Goal: Answer question/provide support: Share knowledge or assist other users

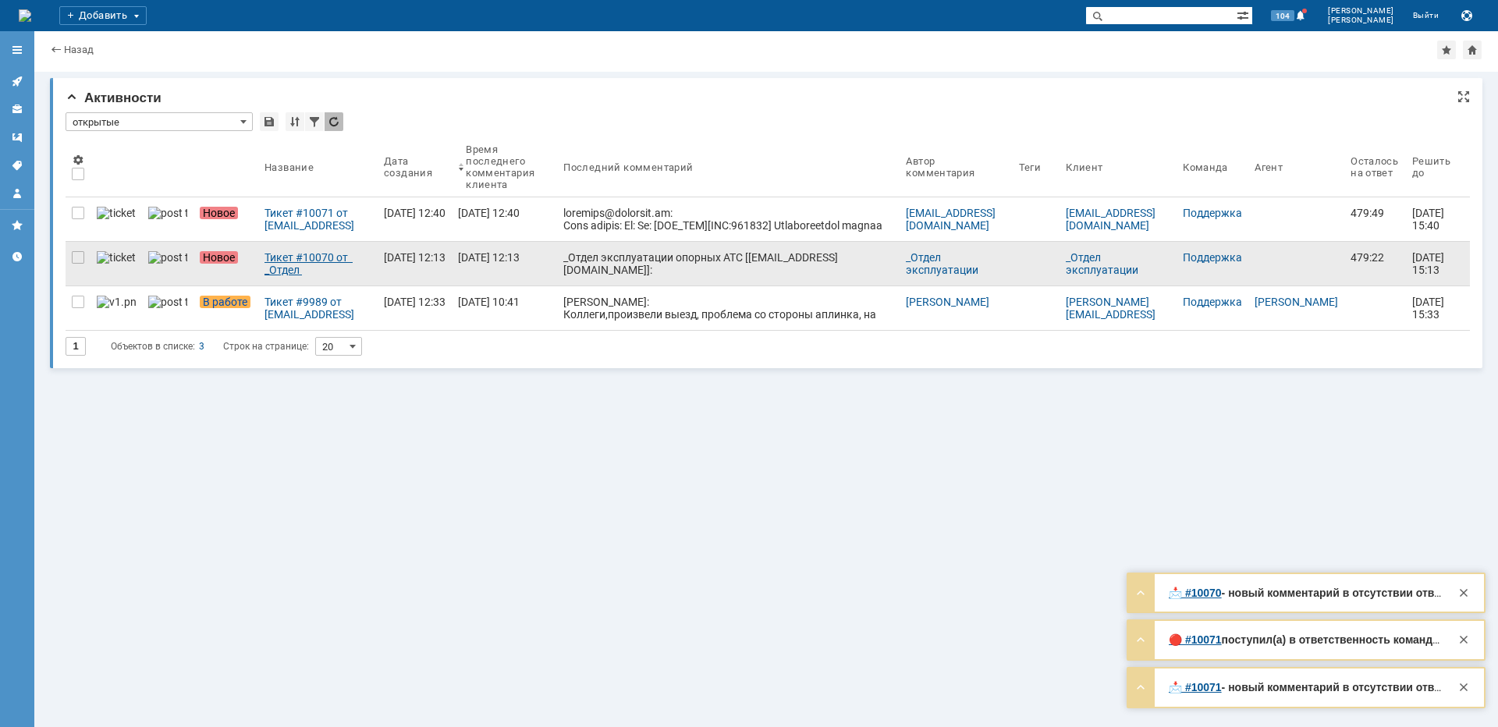
click at [325, 262] on div "Тикет #10070 от _Отдел эксплуатации опорных АТС [[EMAIL_ADDRESS][DOMAIN_NAME]] …" at bounding box center [317, 263] width 107 height 25
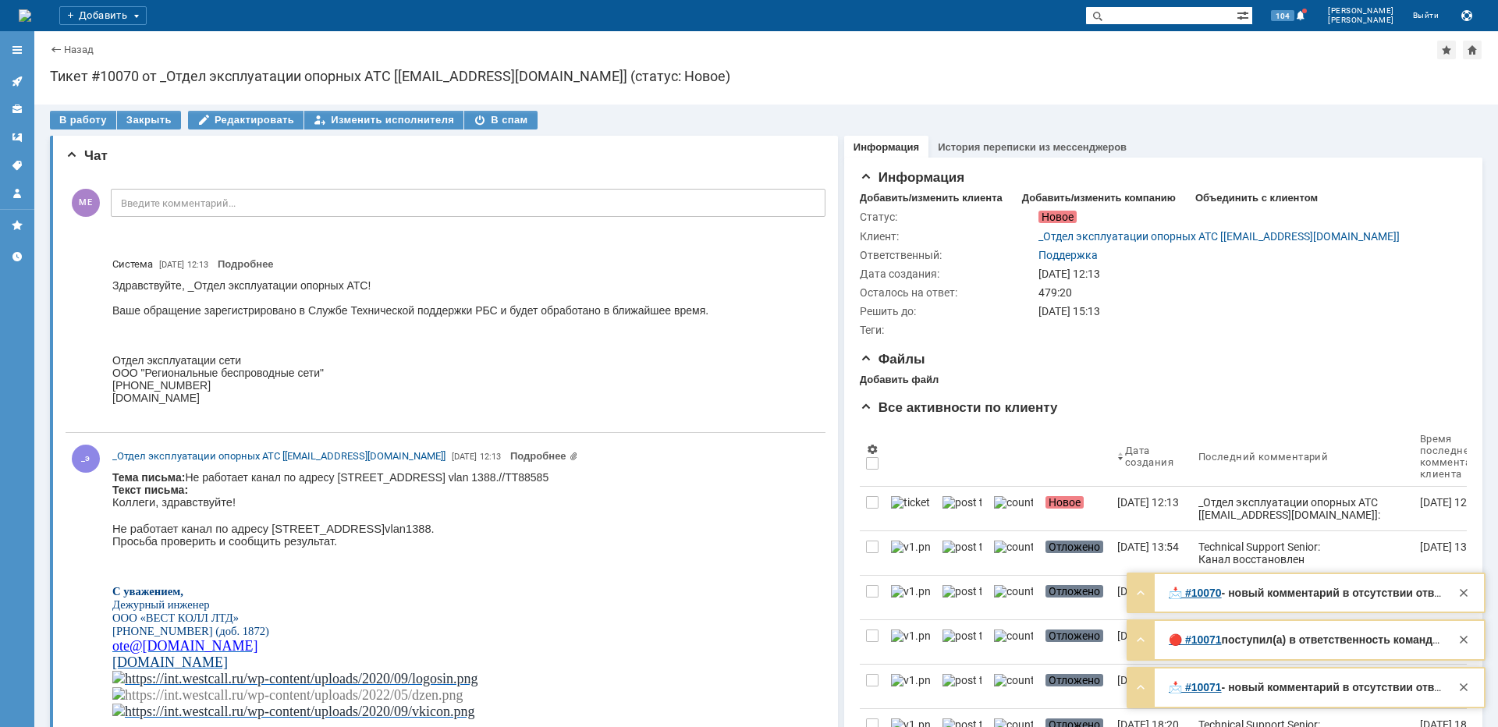
click at [380, 477] on body "Тема письма: Не работает канал по адресу [STREET_ADDRESS]//TT88585 Текст письма…" at bounding box center [462, 624] width 700 height 306
click at [380, 476] on body "Тема письма: Не работает канал по адресу [STREET_ADDRESS]//TT88585 Текст письма…" at bounding box center [462, 624] width 700 height 306
click at [398, 480] on body "Тема письма: Не работает канал по адресу [STREET_ADDRESS]//TT88585 Текст письма…" at bounding box center [462, 624] width 700 height 306
click at [297, 525] on p "Не работает канал по адресу [STREET_ADDRESS]." at bounding box center [462, 529] width 700 height 12
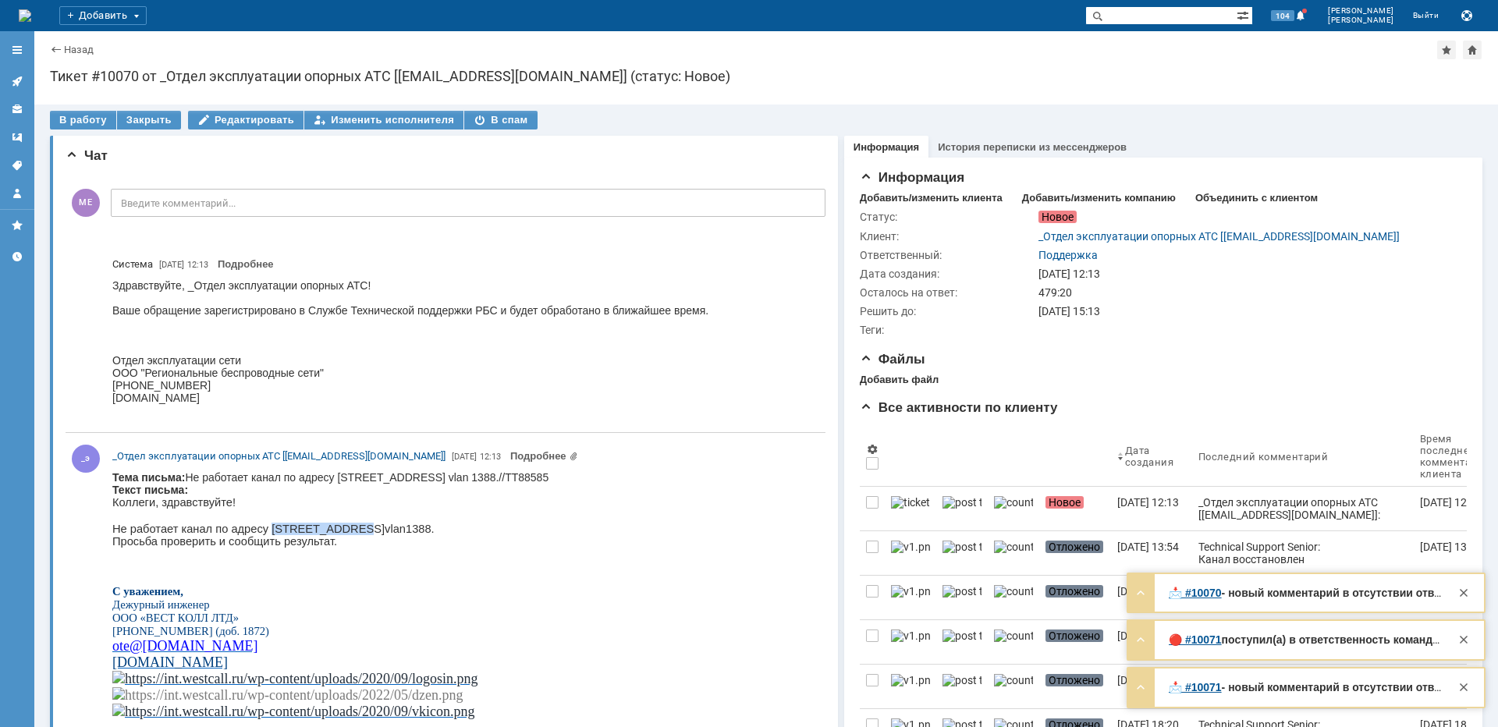
click at [297, 525] on p "Не работает канал по адресу [STREET_ADDRESS]." at bounding box center [462, 529] width 700 height 12
click at [317, 535] on p "Не работает канал по адресу [STREET_ADDRESS]." at bounding box center [462, 529] width 700 height 12
click at [314, 533] on p "Не работает канал по адресу [STREET_ADDRESS]." at bounding box center [462, 529] width 700 height 12
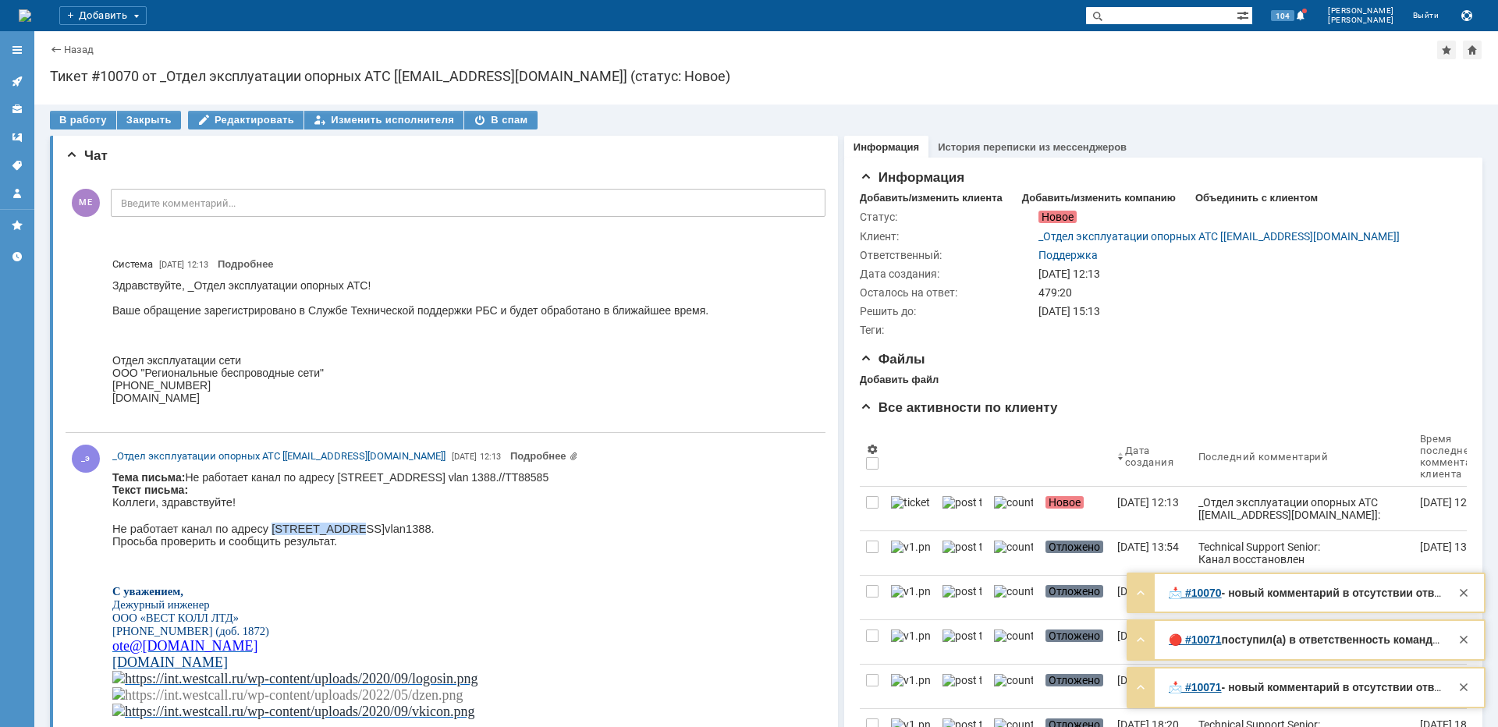
copy p "Волоколамское"
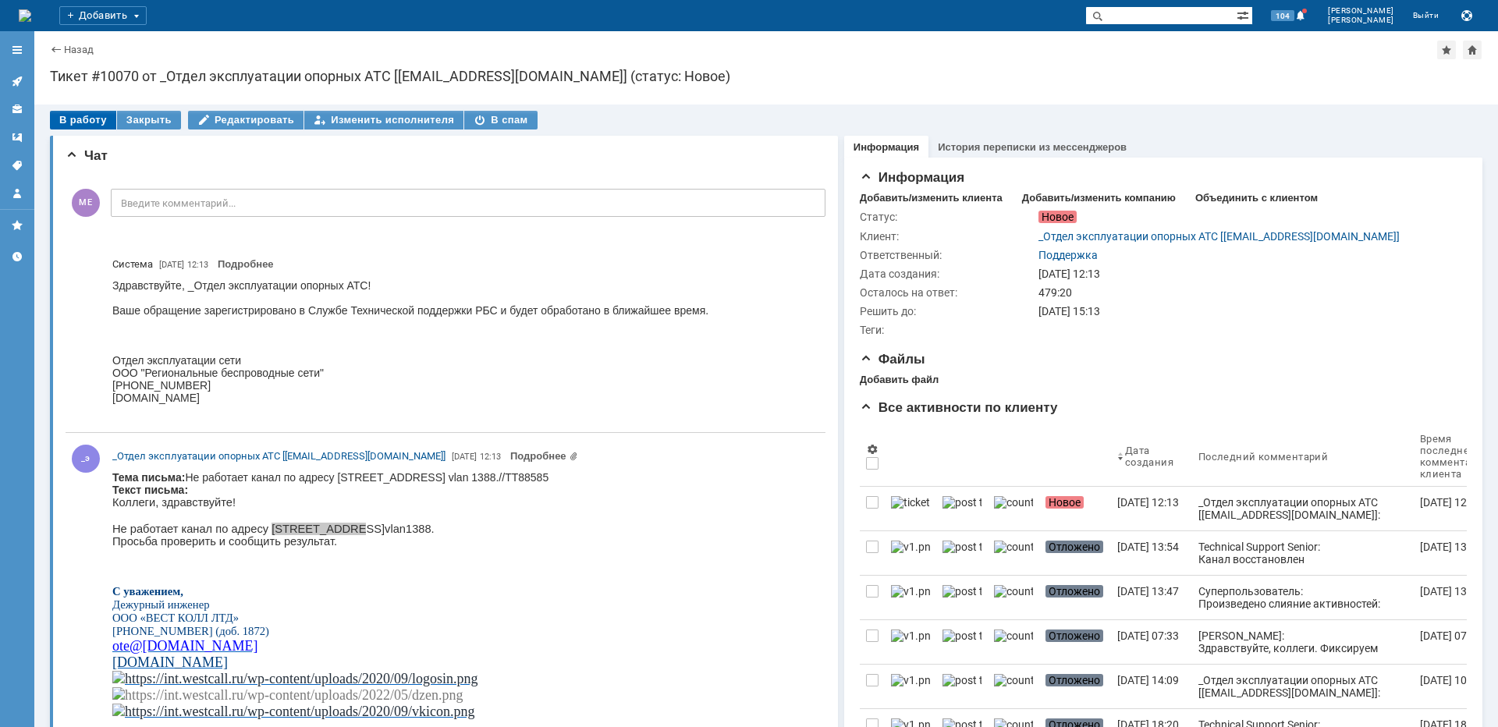
click at [78, 118] on div "В работу" at bounding box center [83, 120] width 66 height 19
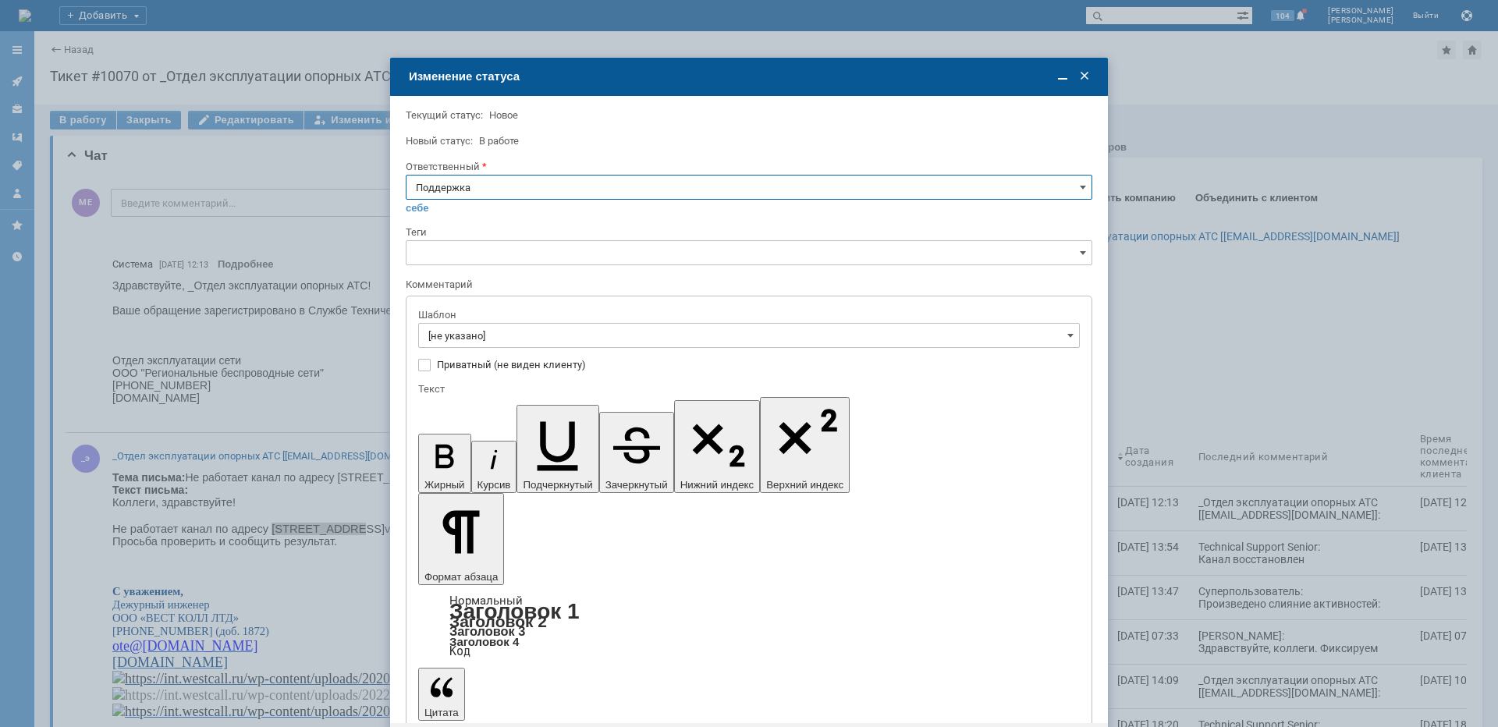
click at [485, 179] on input "Поддержка" at bounding box center [749, 187] width 687 height 25
click at [495, 344] on span "[PERSON_NAME]" at bounding box center [749, 345] width 666 height 12
type input "[PERSON_NAME]"
click at [495, 339] on input "[не указано]" at bounding box center [749, 335] width 662 height 25
type input "[PERSON_NAME]"
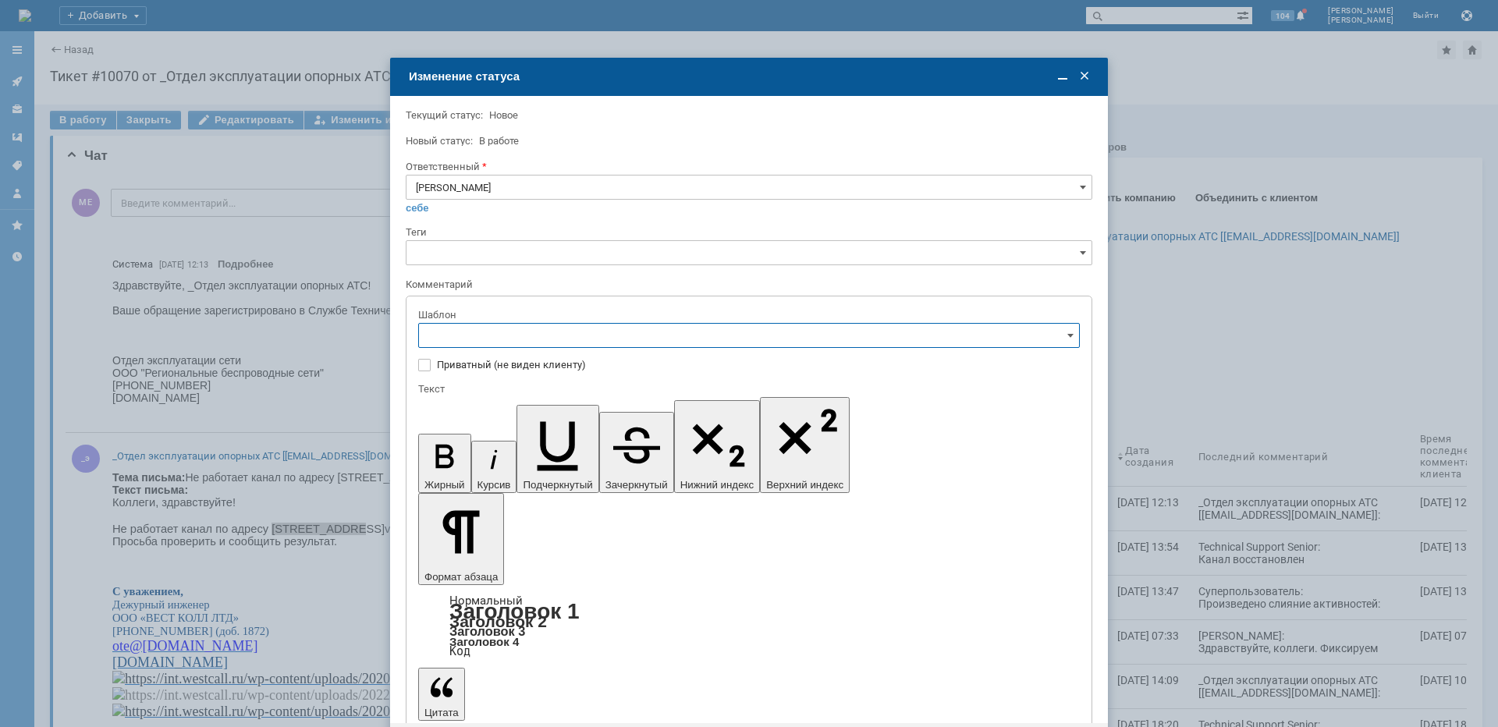
scroll to position [156, 0]
click at [632, 378] on div "[операторы] Требуется уточнение данных по сервису" at bounding box center [749, 388] width 660 height 25
type input "[операторы] Требуется уточнение данных по сервису"
drag, startPoint x: 570, startPoint y: 4510, endPoint x: 411, endPoint y: 4493, distance: 159.3
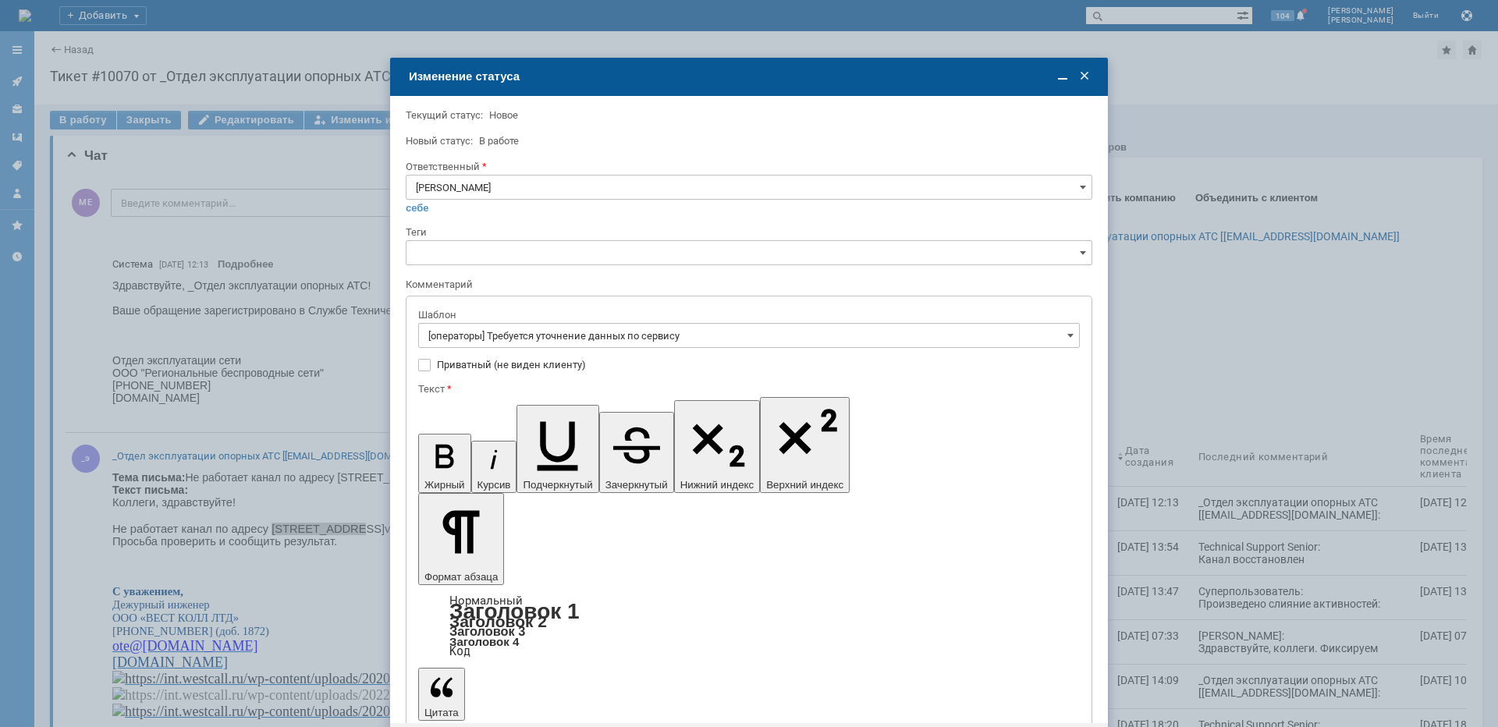
click at [625, 335] on input "[операторы] Требуется уточнение данных по сервису" at bounding box center [749, 335] width 662 height 25
click at [551, 384] on div "[операторы] Авария на транзите" at bounding box center [749, 390] width 660 height 25
type input "[операторы] Авария на транзите"
drag, startPoint x: 500, startPoint y: 4544, endPoint x: 426, endPoint y: 4489, distance: 92.1
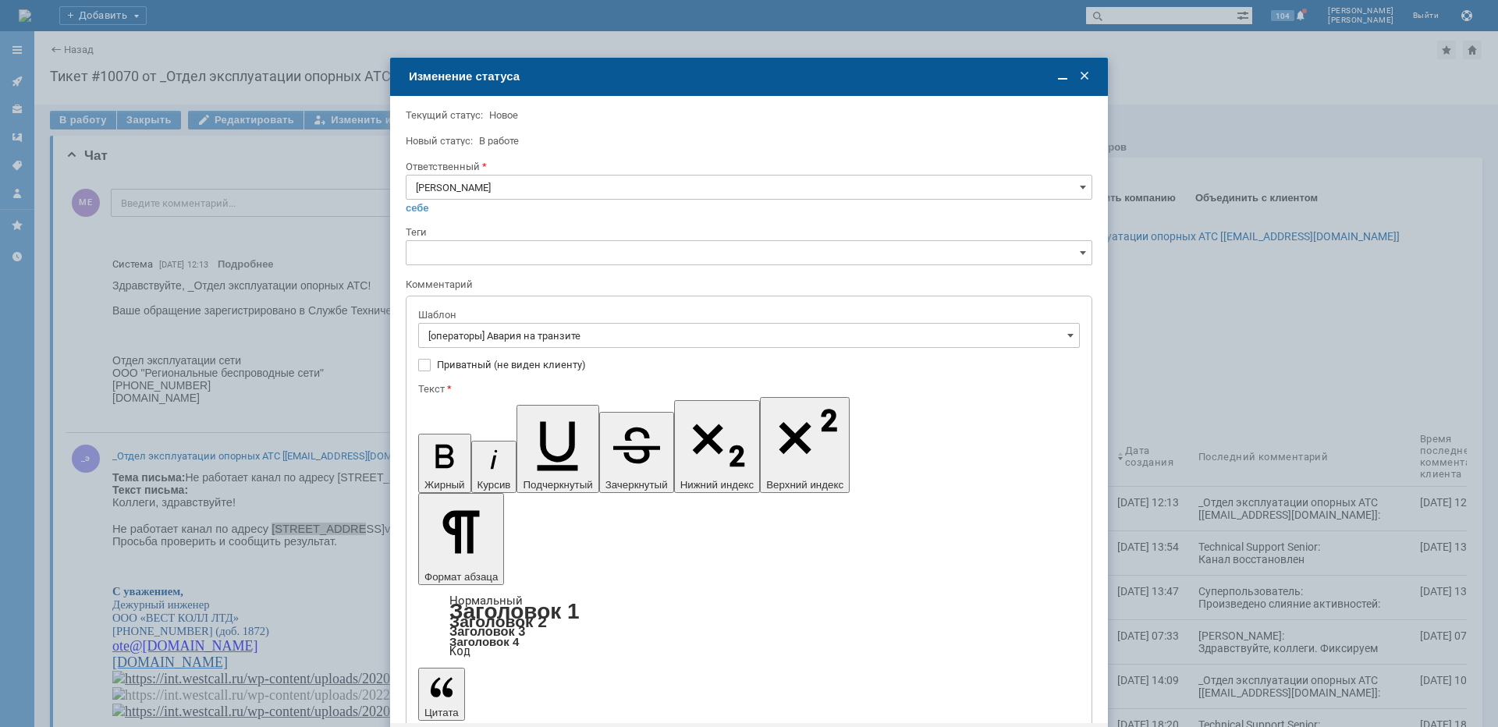
drag, startPoint x: 858, startPoint y: 4507, endPoint x: 429, endPoint y: 4483, distance: 429.8
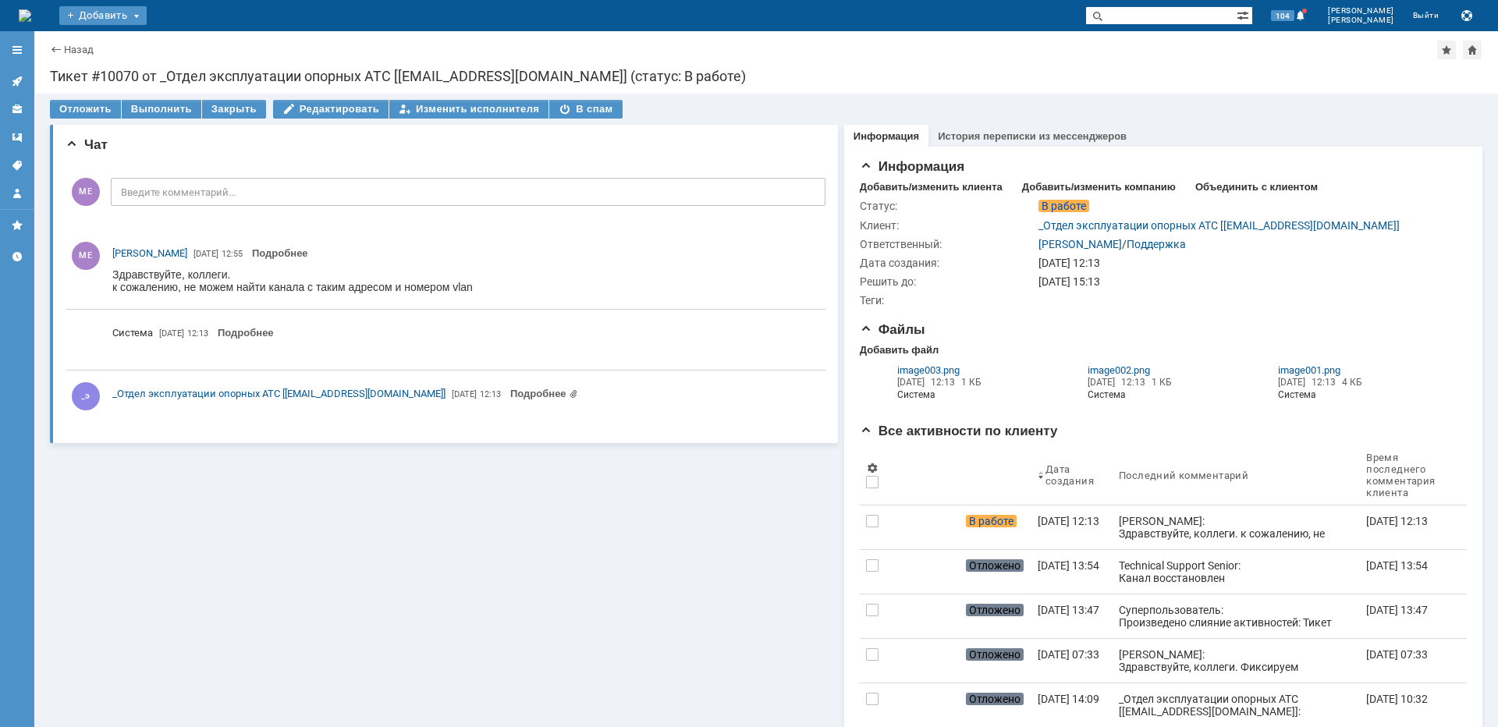
scroll to position [0, 0]
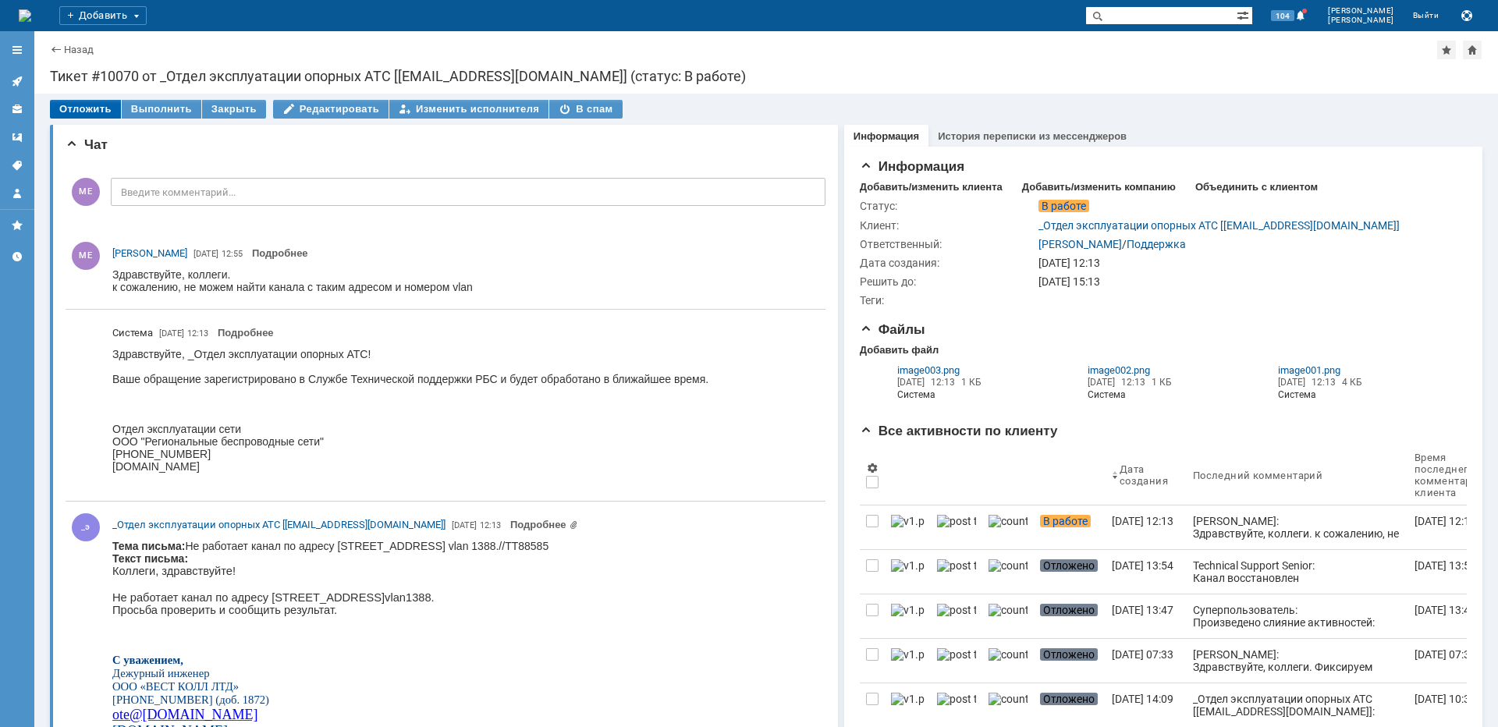
click at [91, 101] on div "Отложить" at bounding box center [85, 109] width 71 height 19
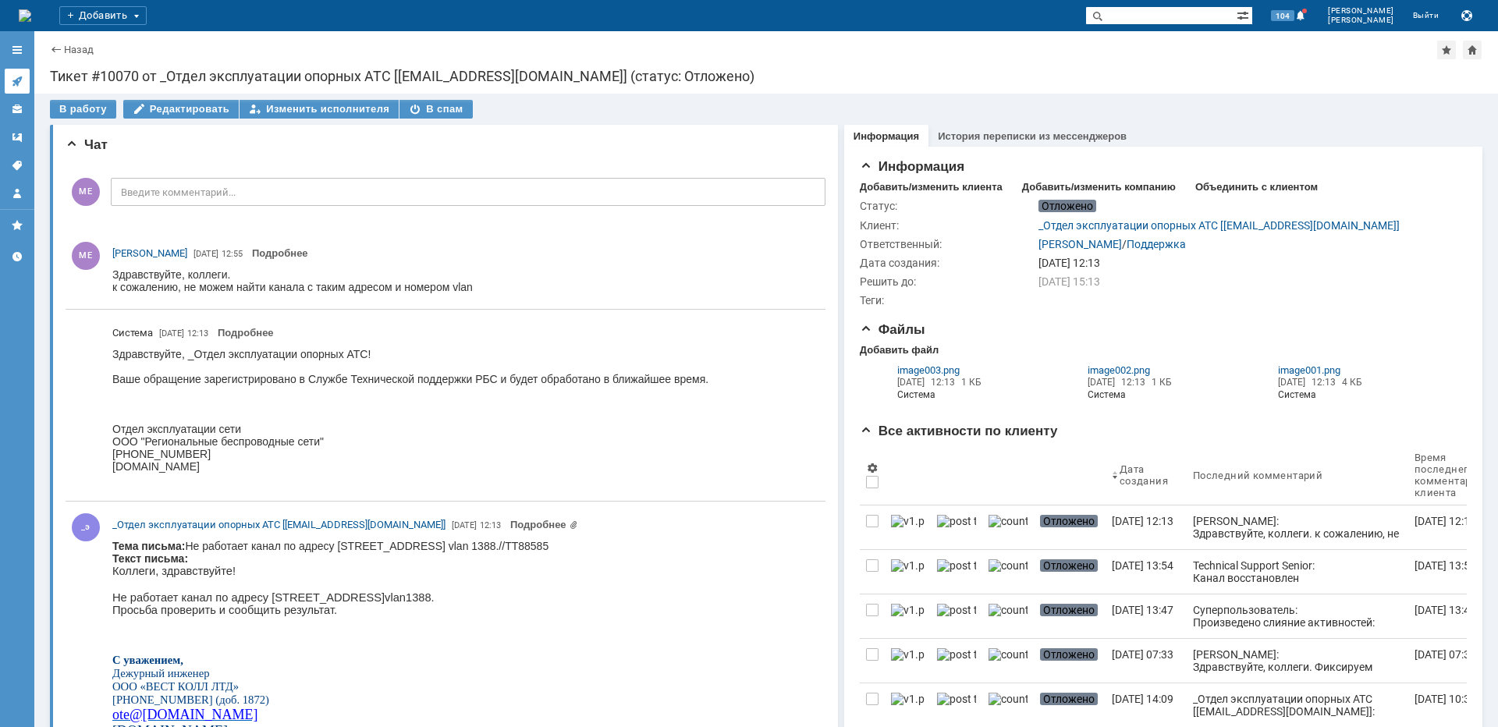
click at [13, 70] on link at bounding box center [17, 81] width 25 height 25
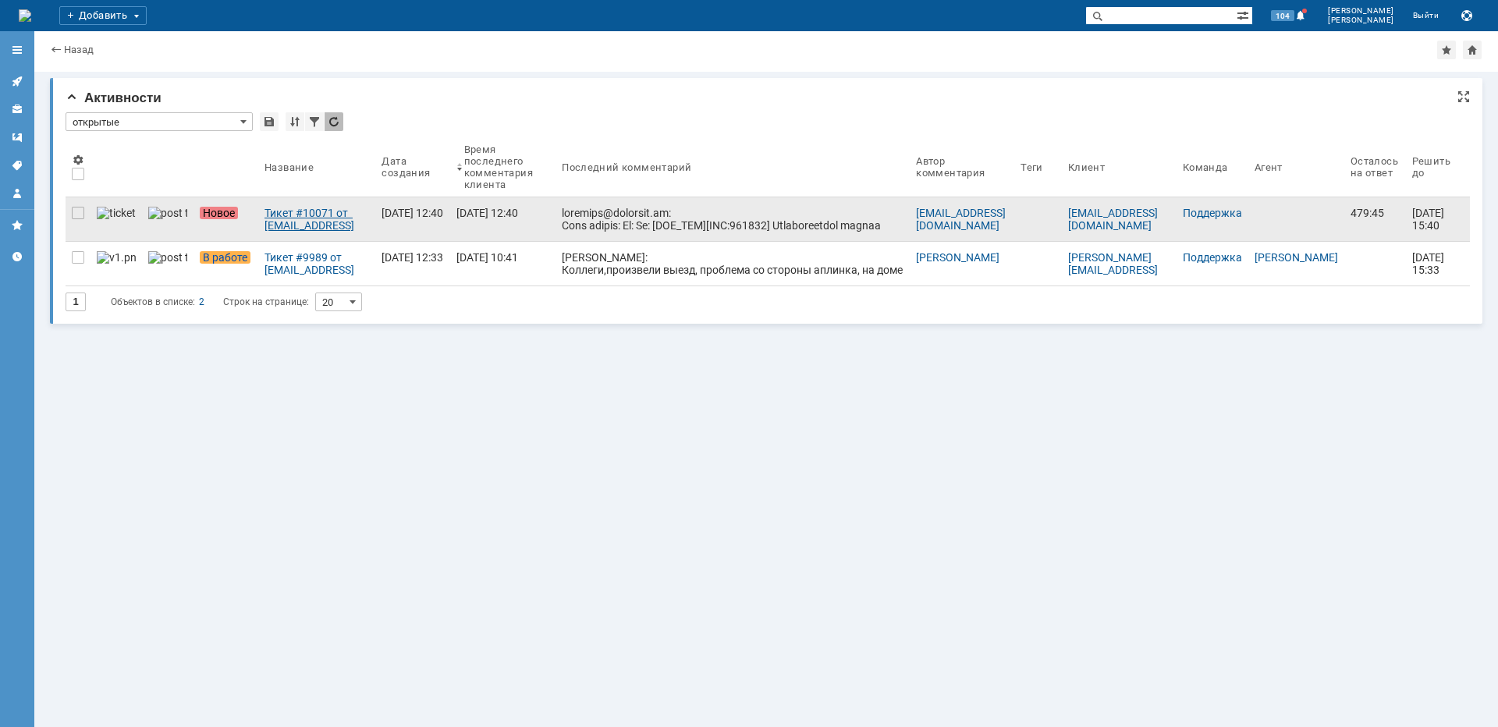
click at [332, 217] on div "Тикет #10071 от [EMAIL_ADDRESS][DOMAIN_NAME] (статус: Новое)" at bounding box center [316, 219] width 105 height 25
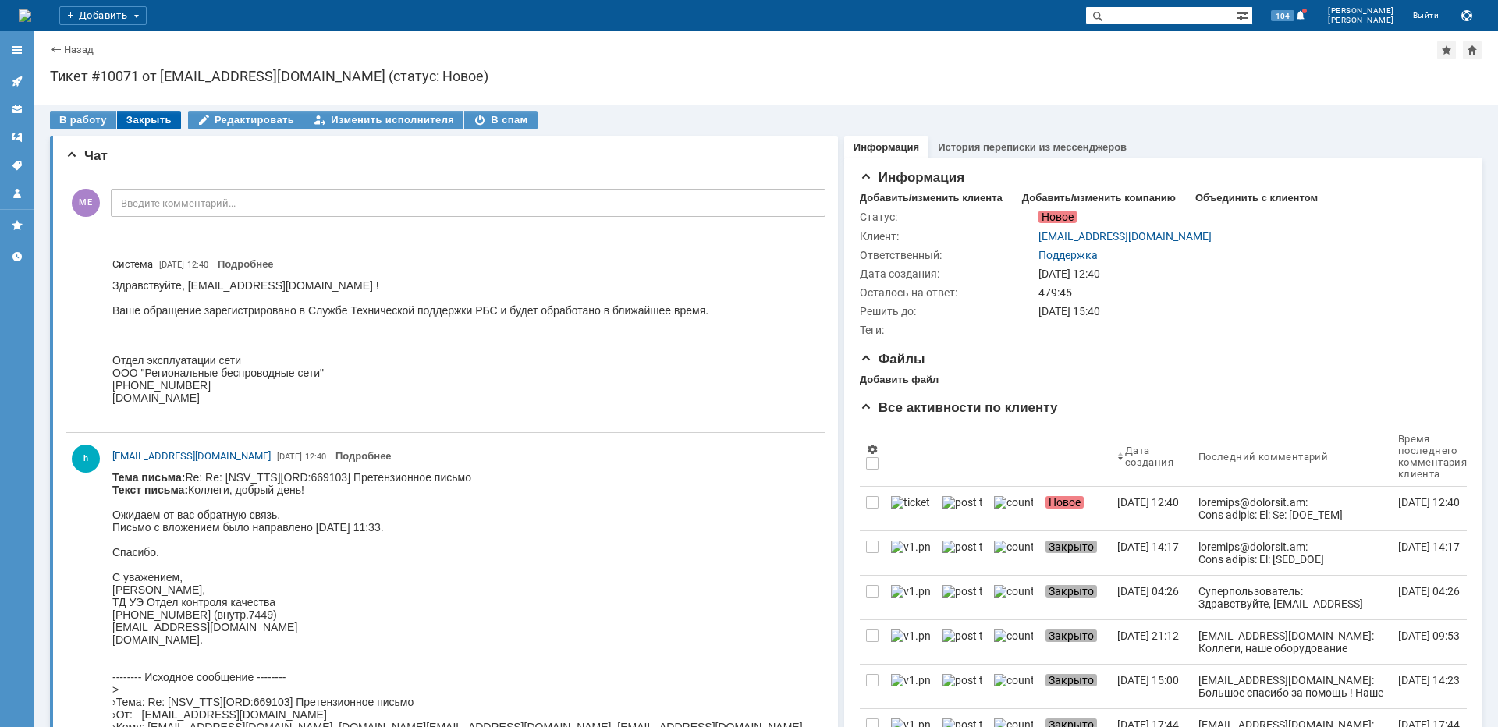
click at [158, 120] on div "Закрыть" at bounding box center [149, 120] width 64 height 19
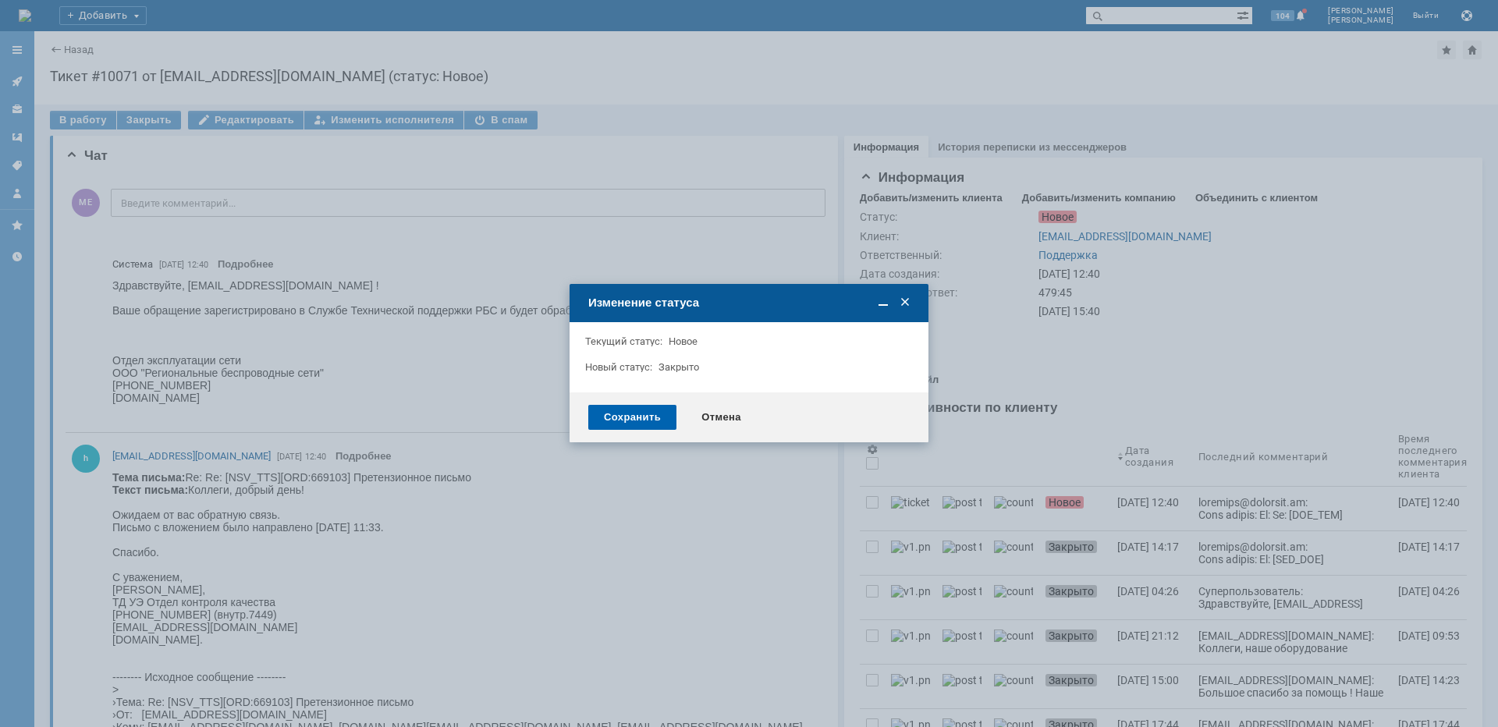
click at [609, 409] on div "Сохранить" at bounding box center [632, 417] width 88 height 25
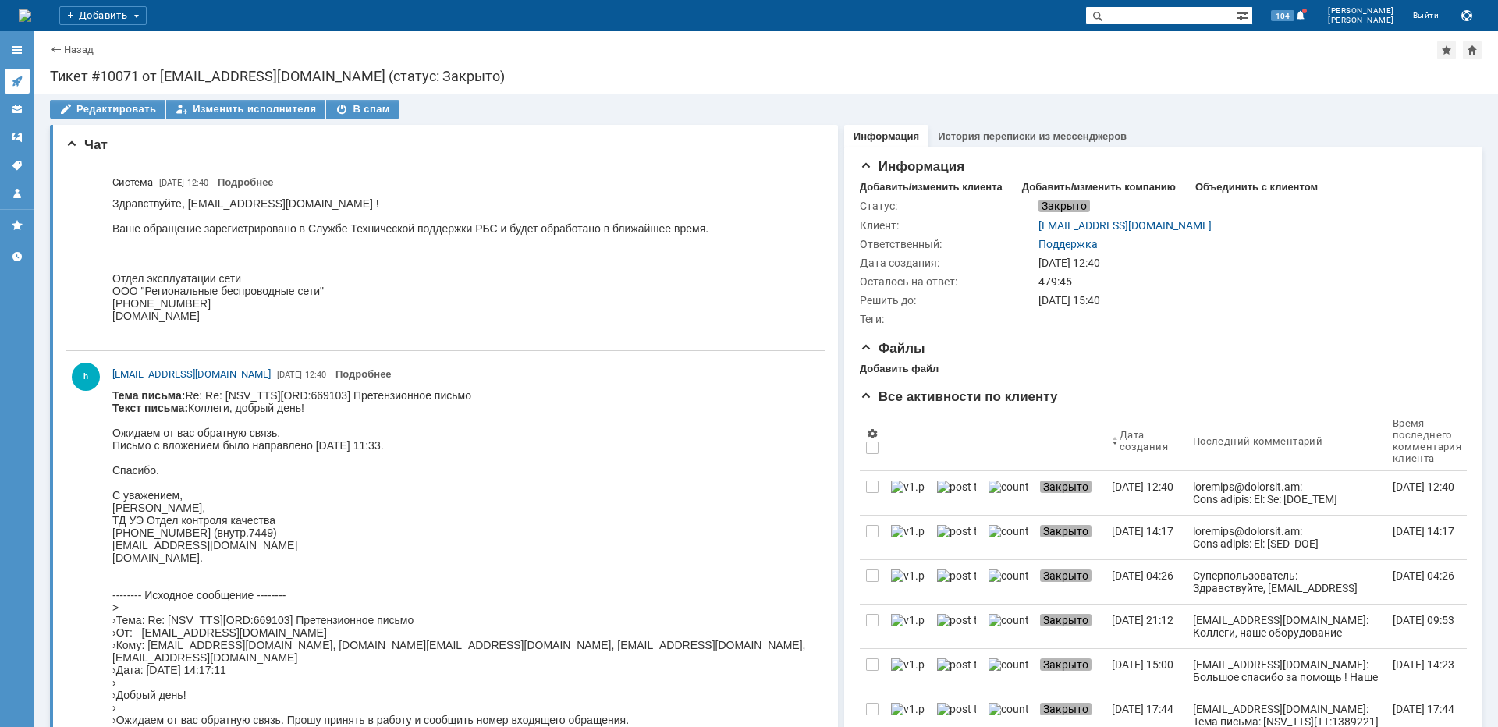
click at [20, 81] on icon at bounding box center [17, 81] width 10 height 10
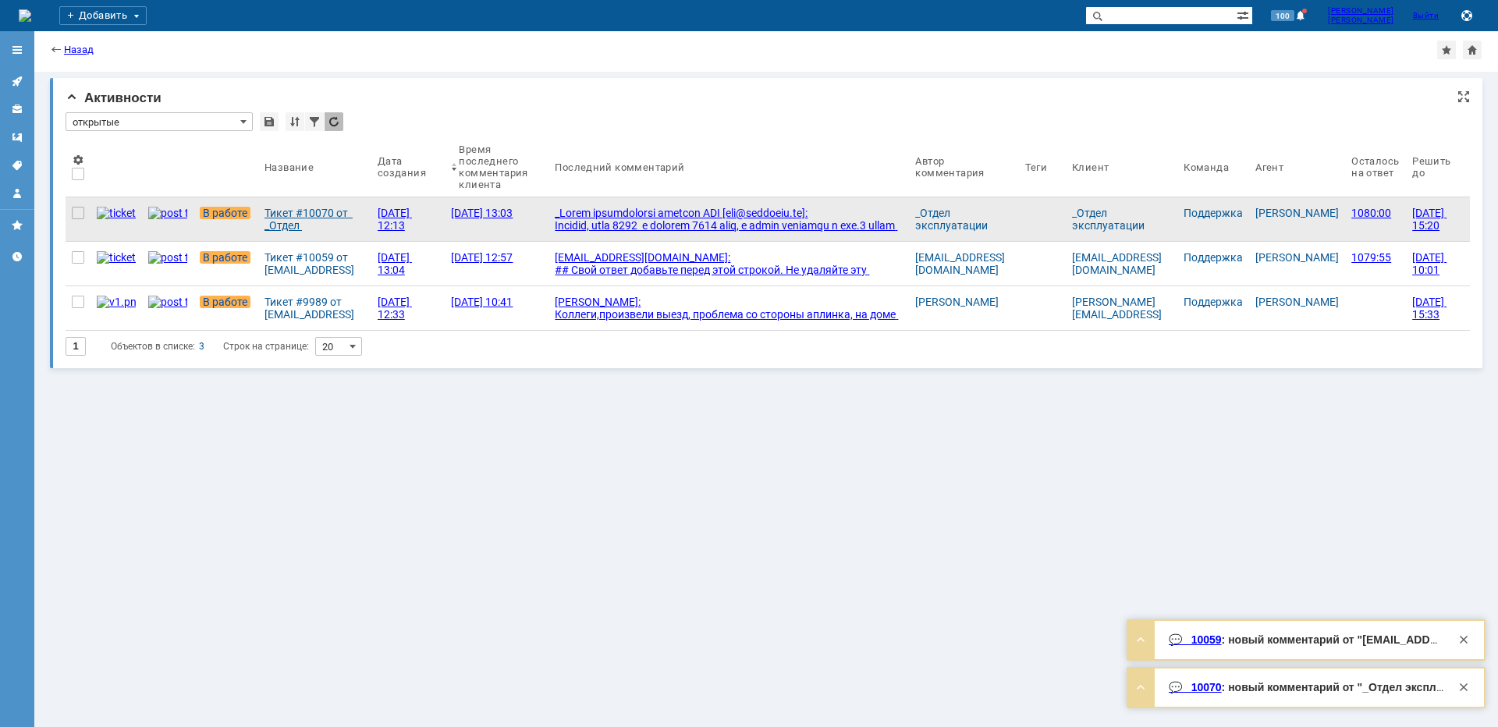
click at [294, 215] on div "Тикет #10070 от _Отдел эксплуатации опорных АТС [[EMAIL_ADDRESS][DOMAIN_NAME]] …" at bounding box center [314, 219] width 101 height 25
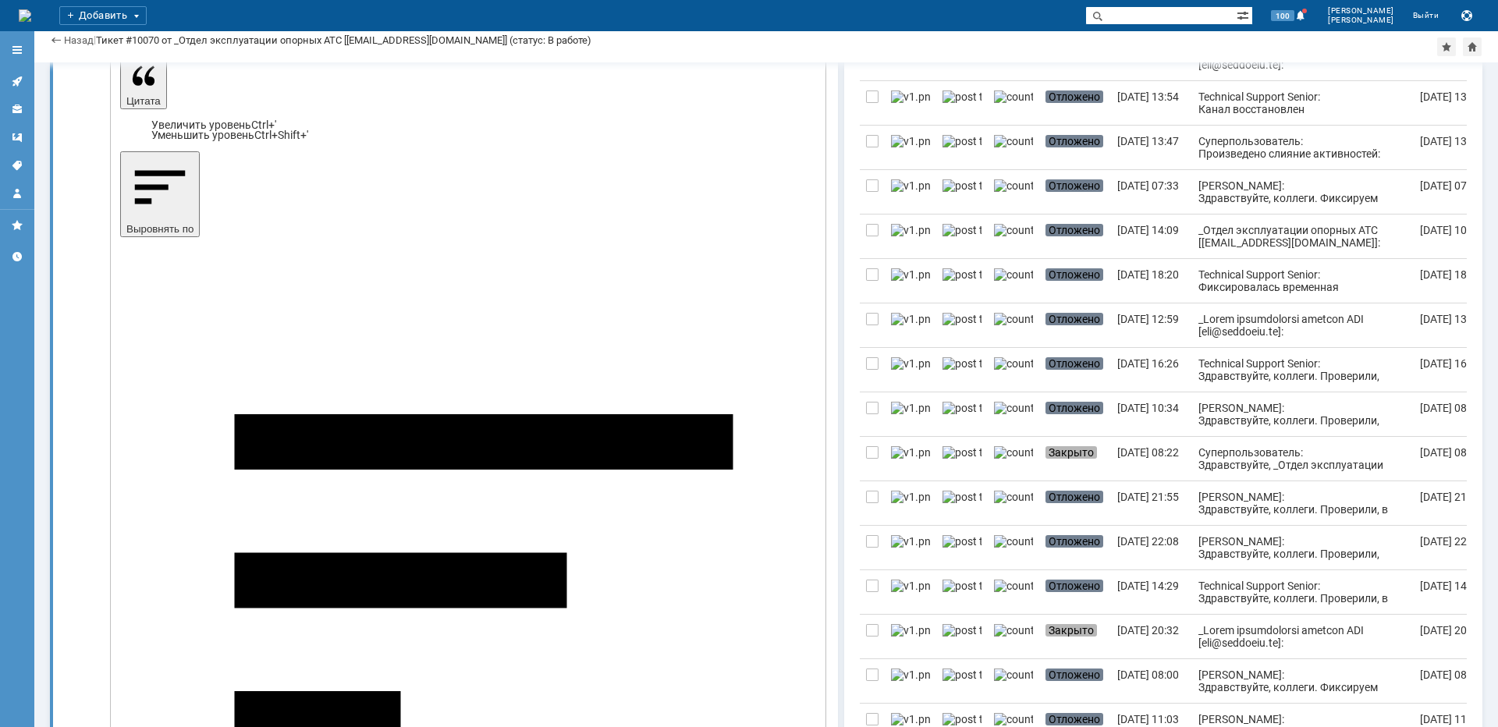
scroll to position [468, 0]
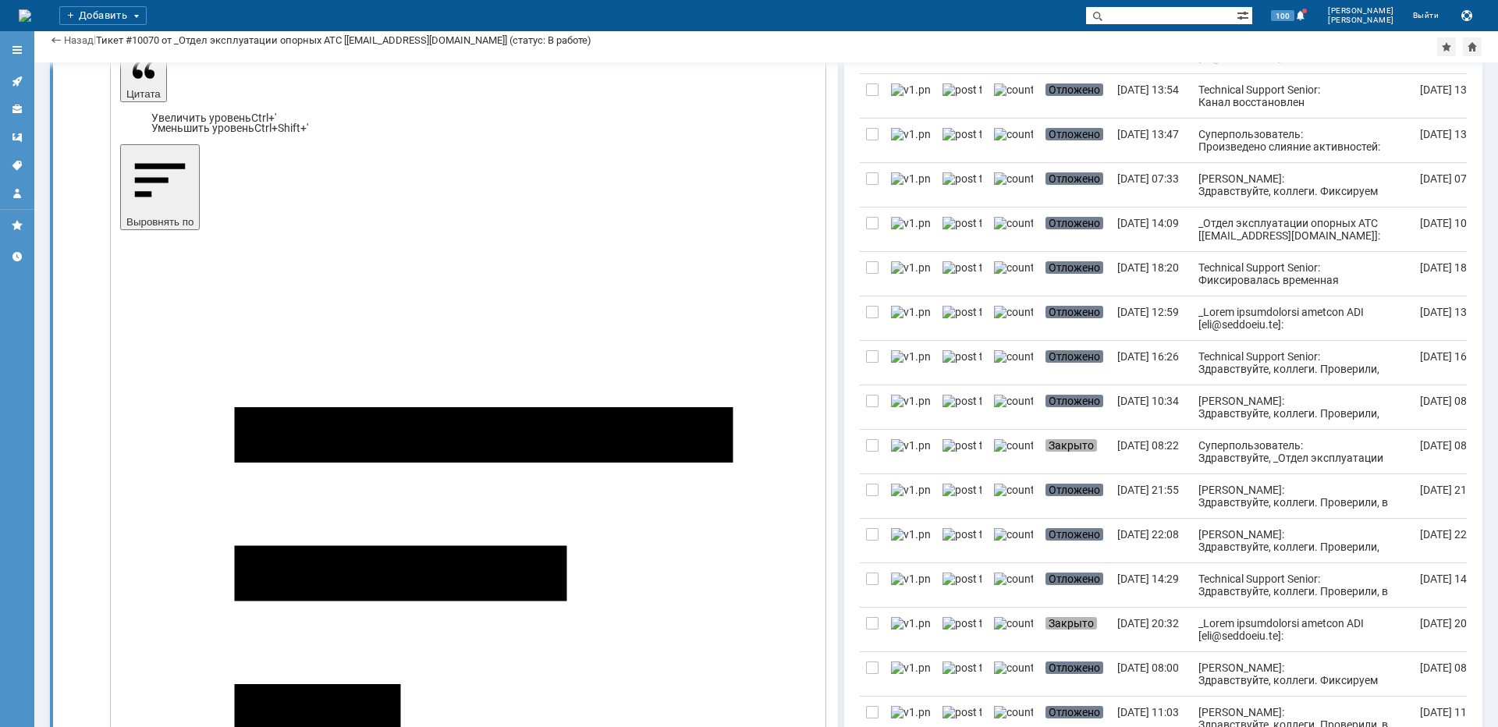
copy span "Волоколамское"
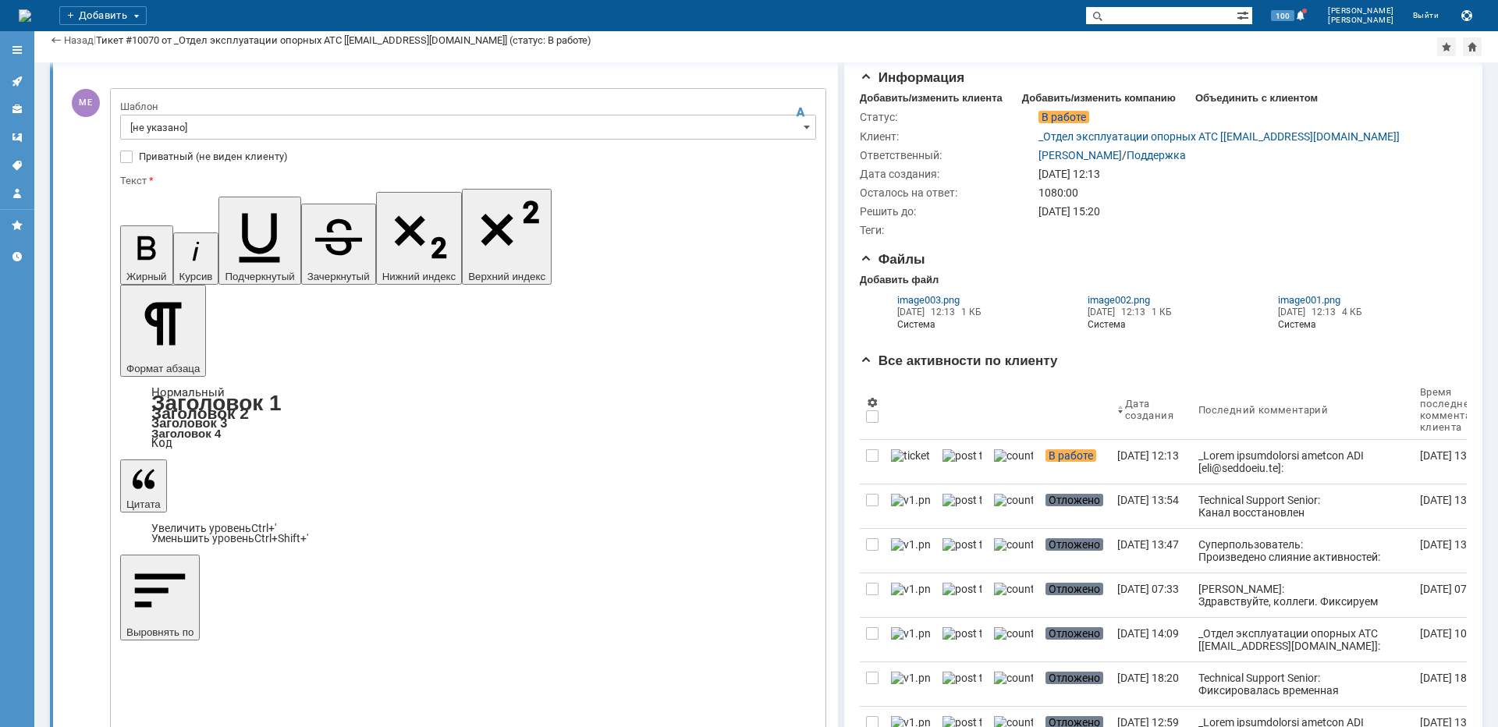
scroll to position [0, 0]
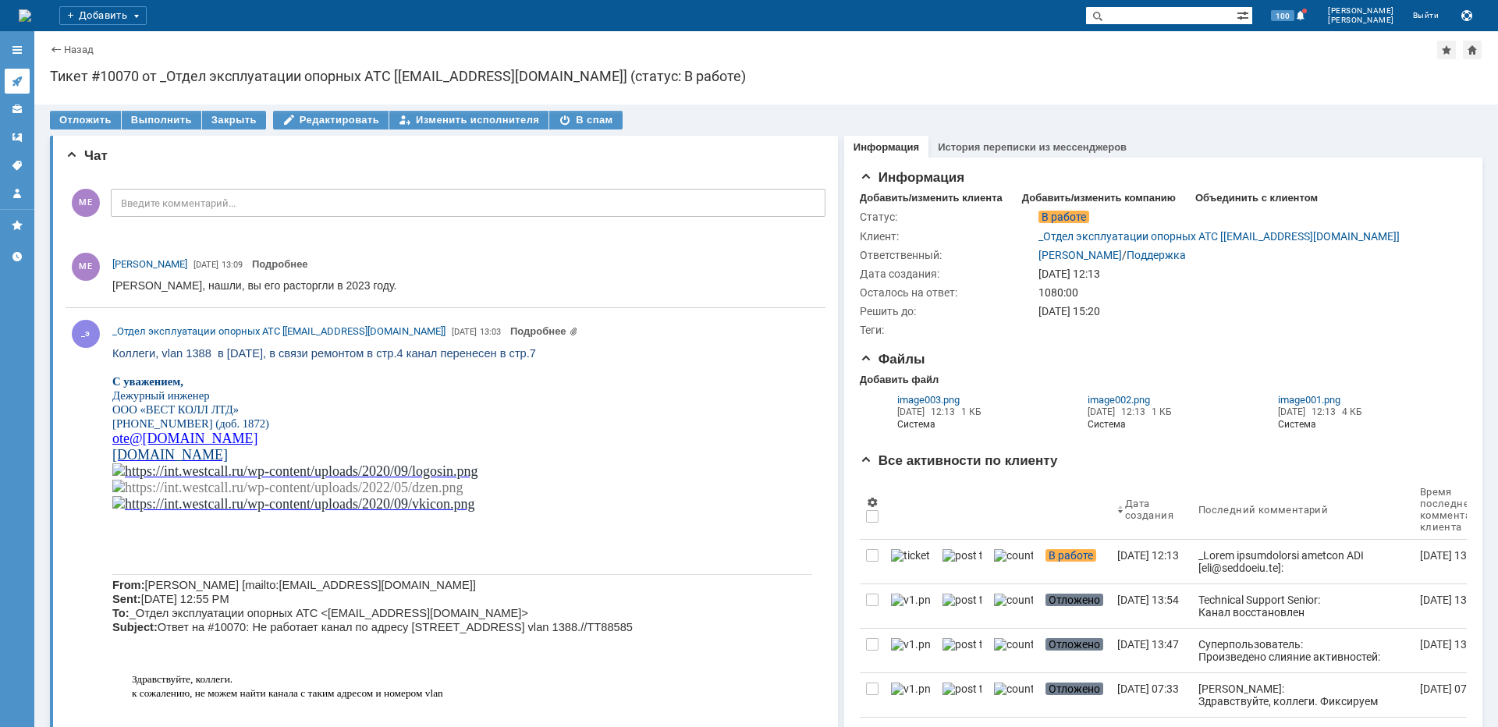
click at [12, 76] on icon at bounding box center [17, 81] width 12 height 12
click at [12, 76] on div at bounding box center [17, 151] width 34 height 241
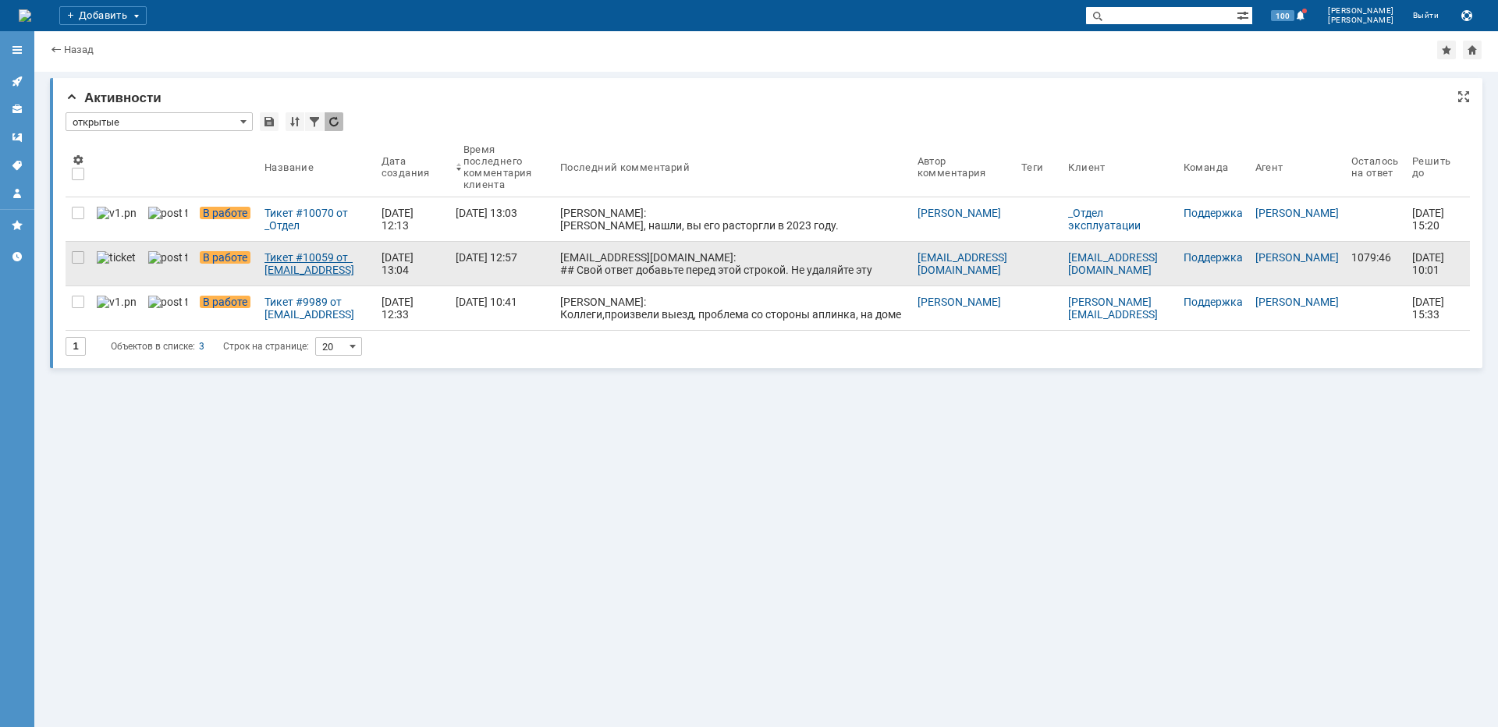
click at [264, 260] on div "Тикет #10059 от [EMAIL_ADDRESS][DOMAIN_NAME] (статус: В работе)" at bounding box center [316, 263] width 105 height 25
